Goal: Information Seeking & Learning: Learn about a topic

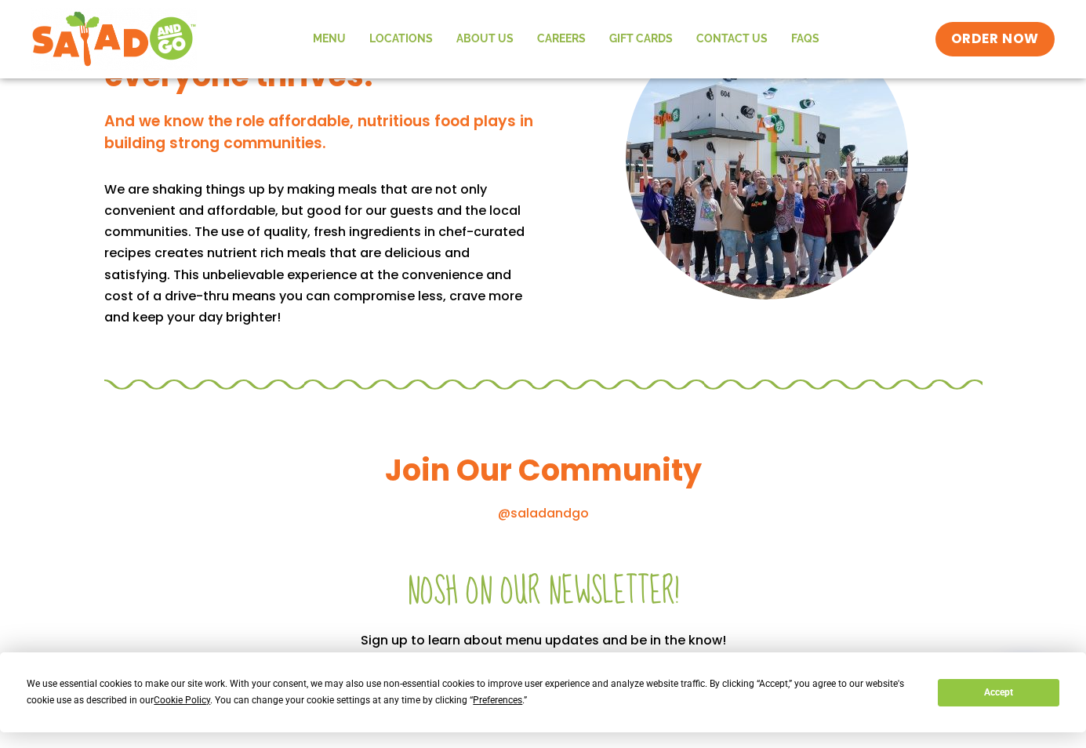
scroll to position [1411, 0]
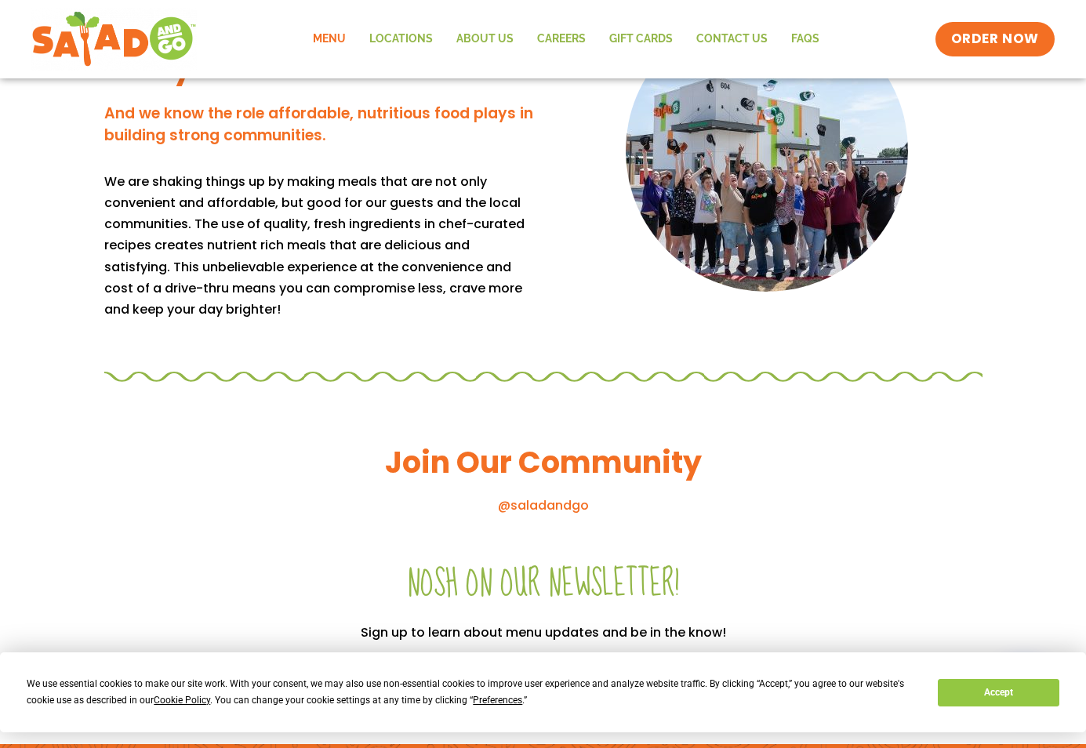
click at [328, 39] on link "Menu" at bounding box center [329, 39] width 56 height 36
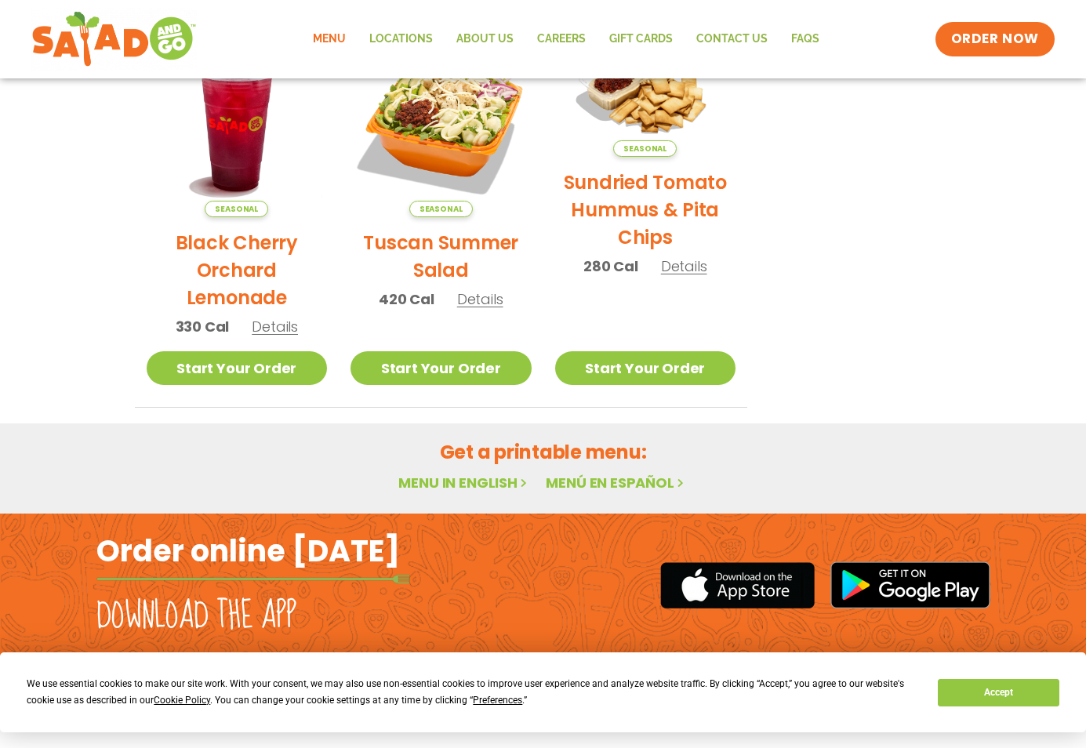
scroll to position [807, 0]
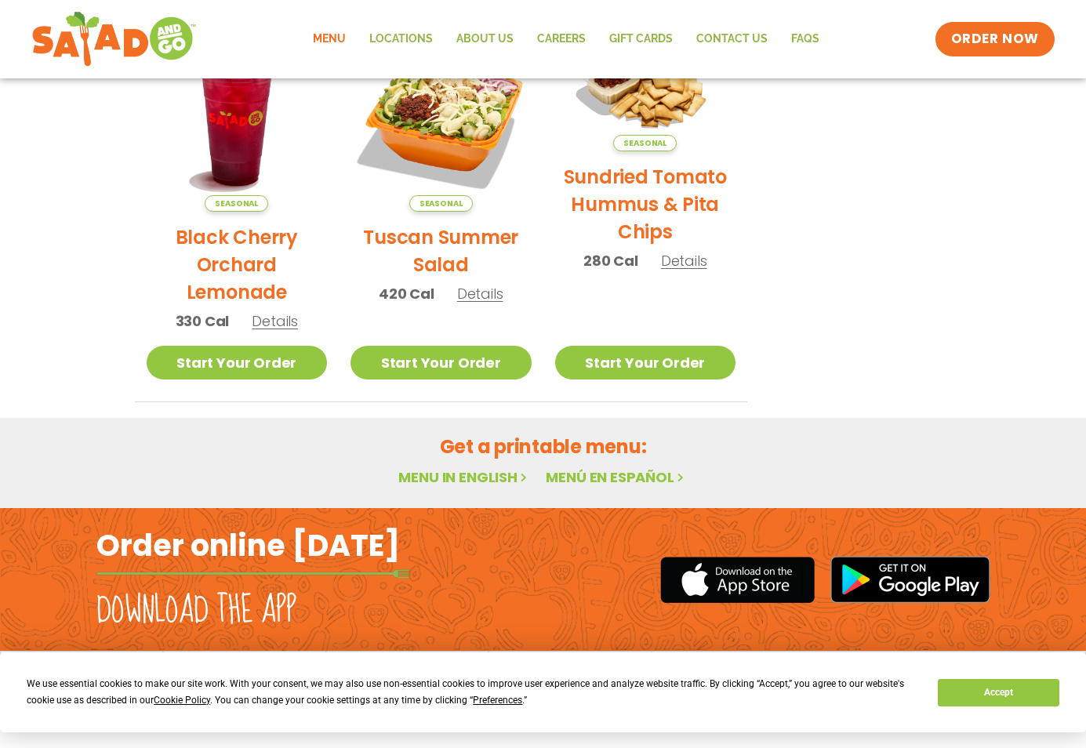
click at [330, 33] on link "Menu" at bounding box center [329, 39] width 56 height 36
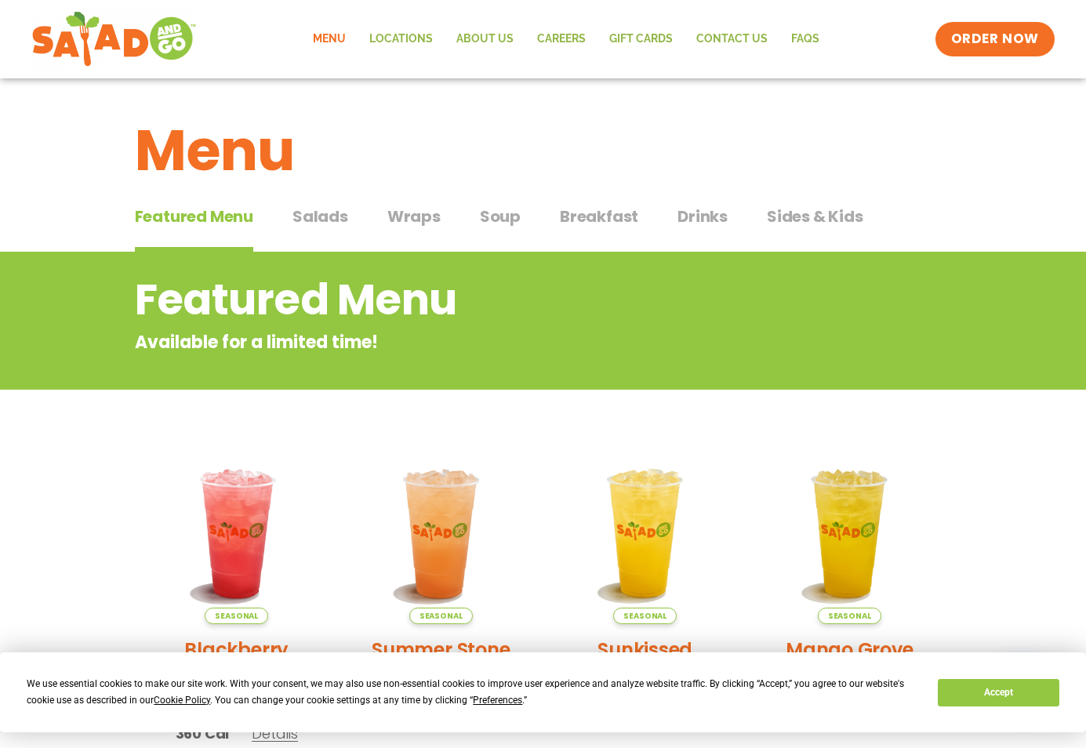
click at [343, 213] on span "Salads" at bounding box center [320, 217] width 56 height 24
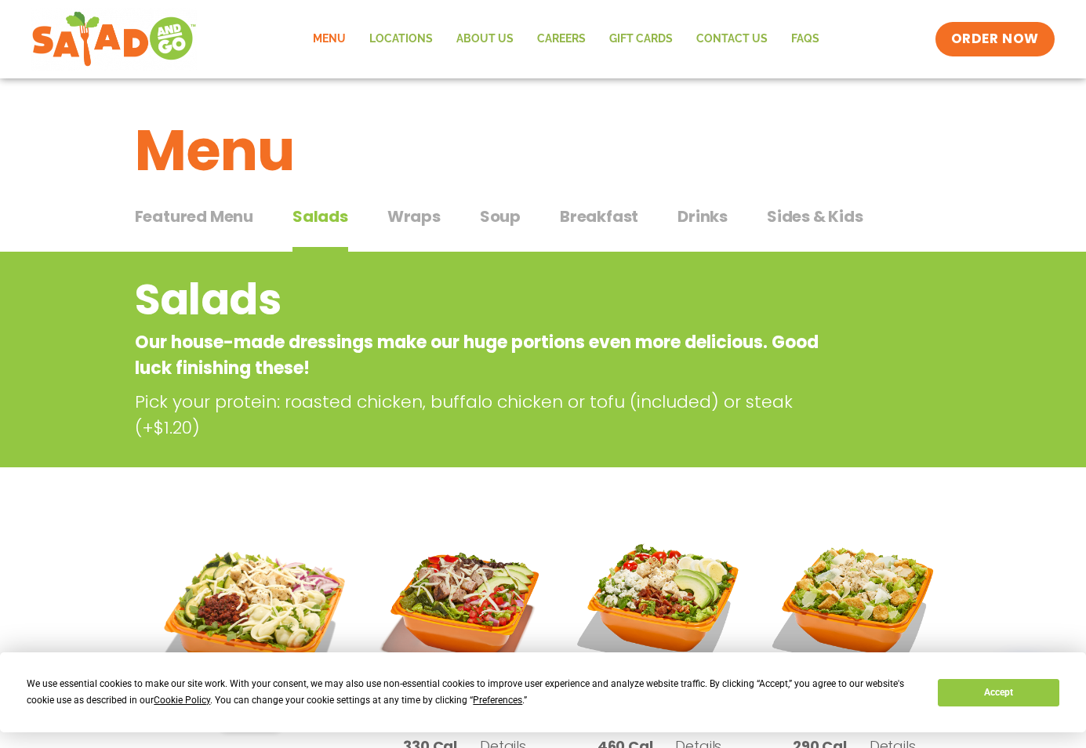
click at [713, 216] on span "Drinks" at bounding box center [702, 217] width 50 height 24
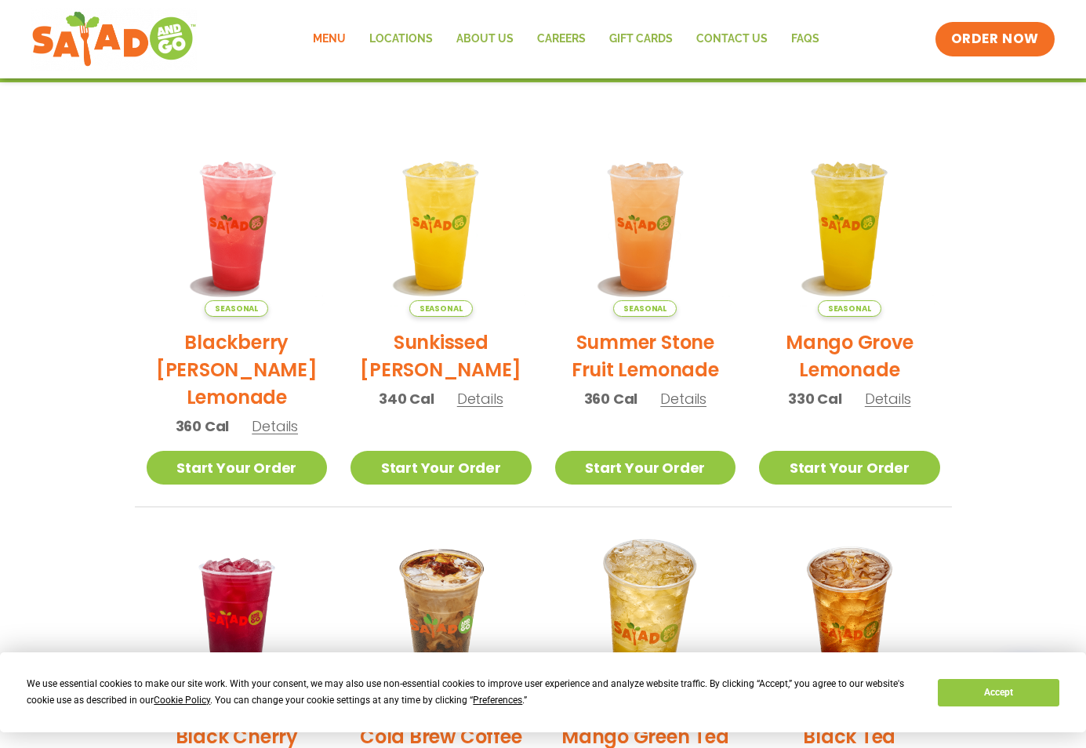
scroll to position [314, 0]
